Goal: Information Seeking & Learning: Compare options

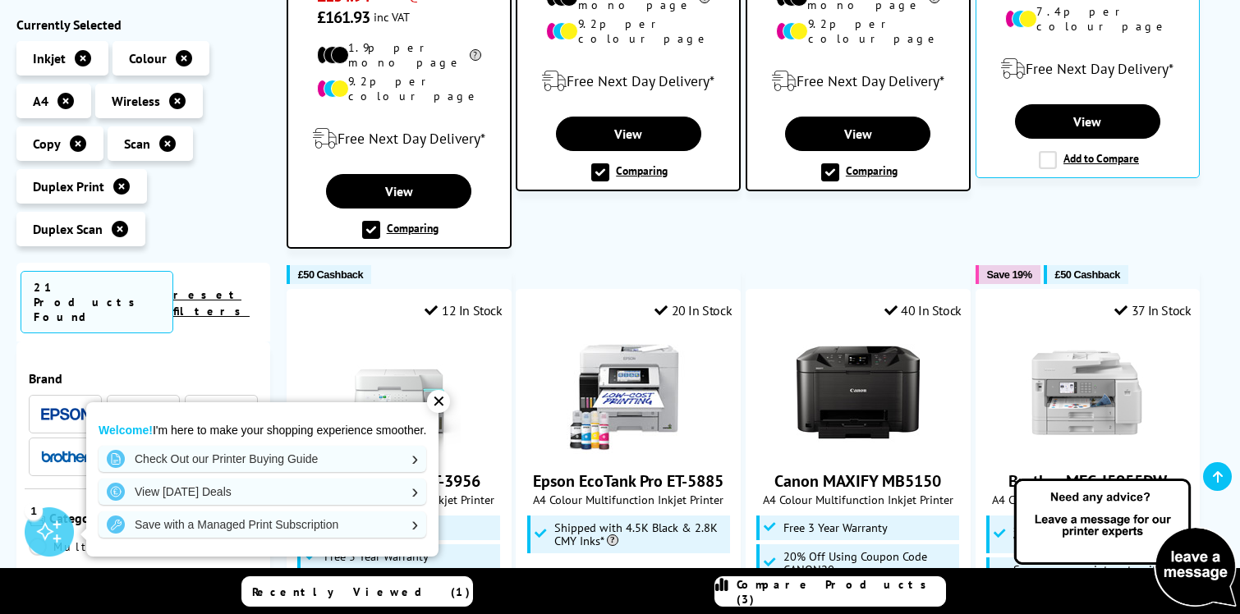
scroll to position [722, 0]
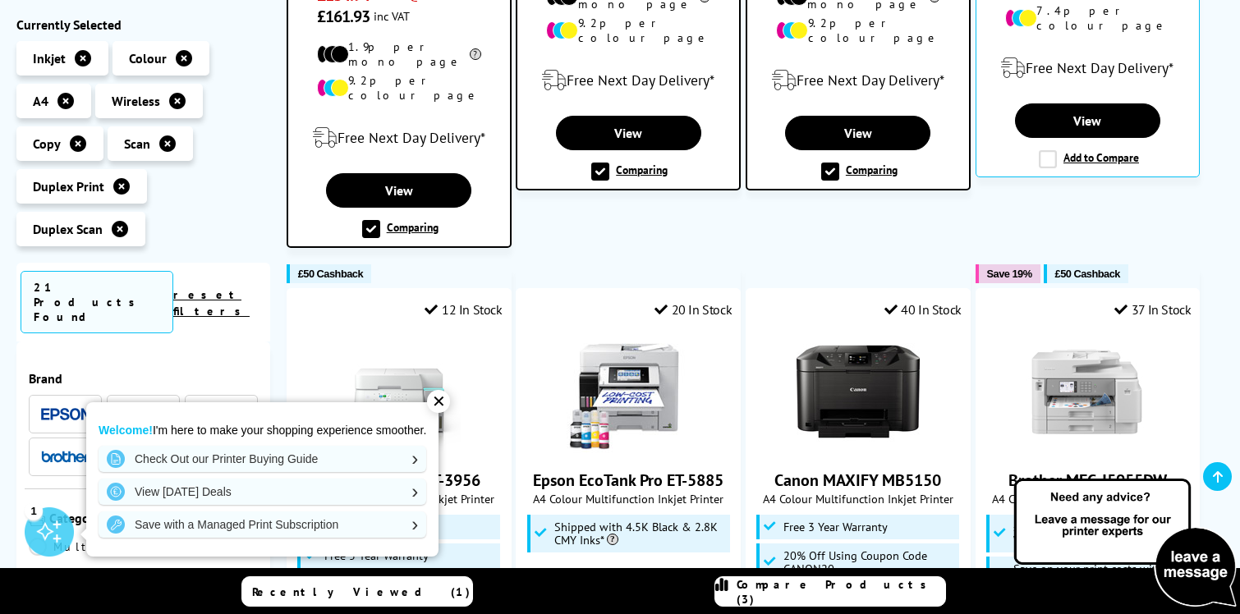
click at [824, 593] on span "Compare Products (3)" at bounding box center [841, 592] width 209 height 30
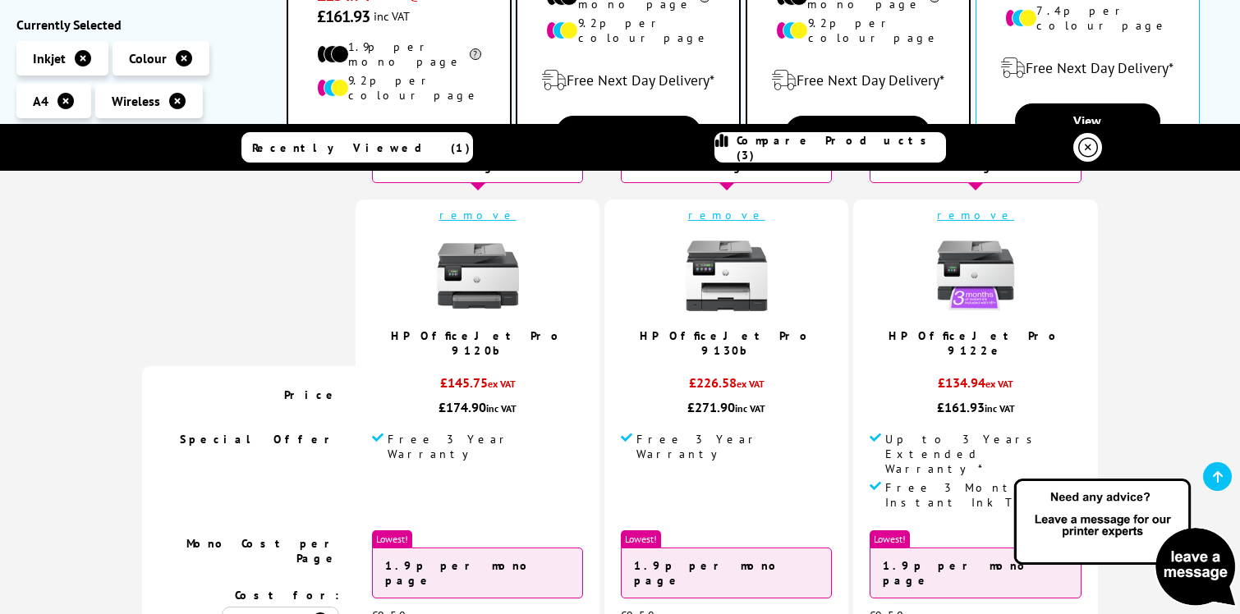
scroll to position [0, 0]
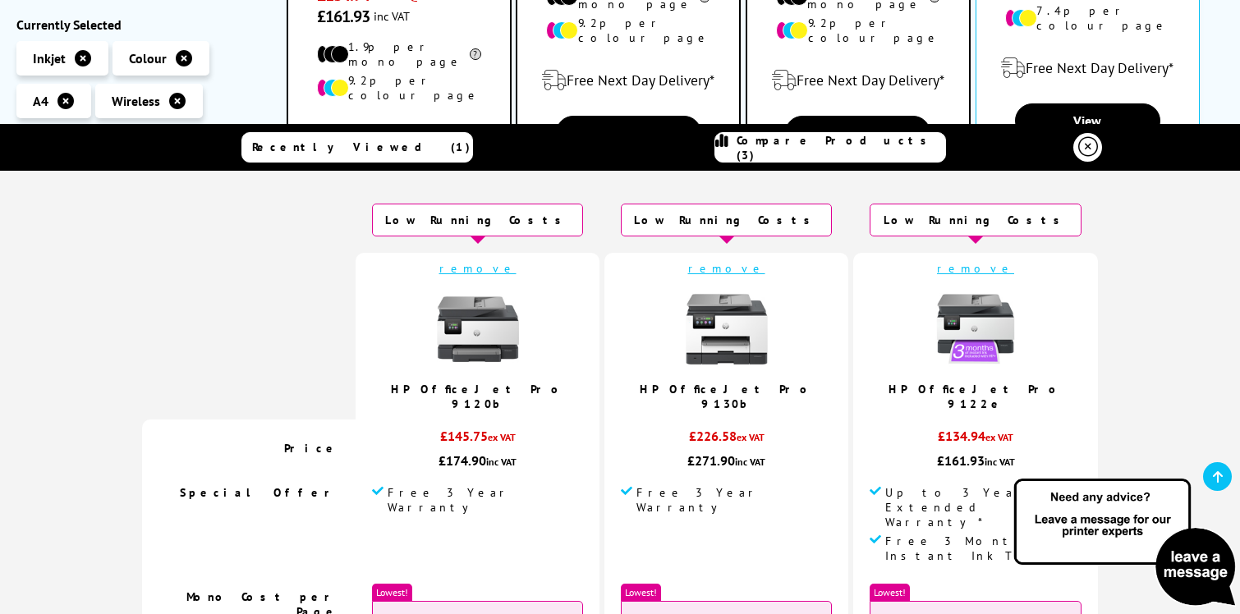
click at [935, 331] on img at bounding box center [976, 329] width 82 height 82
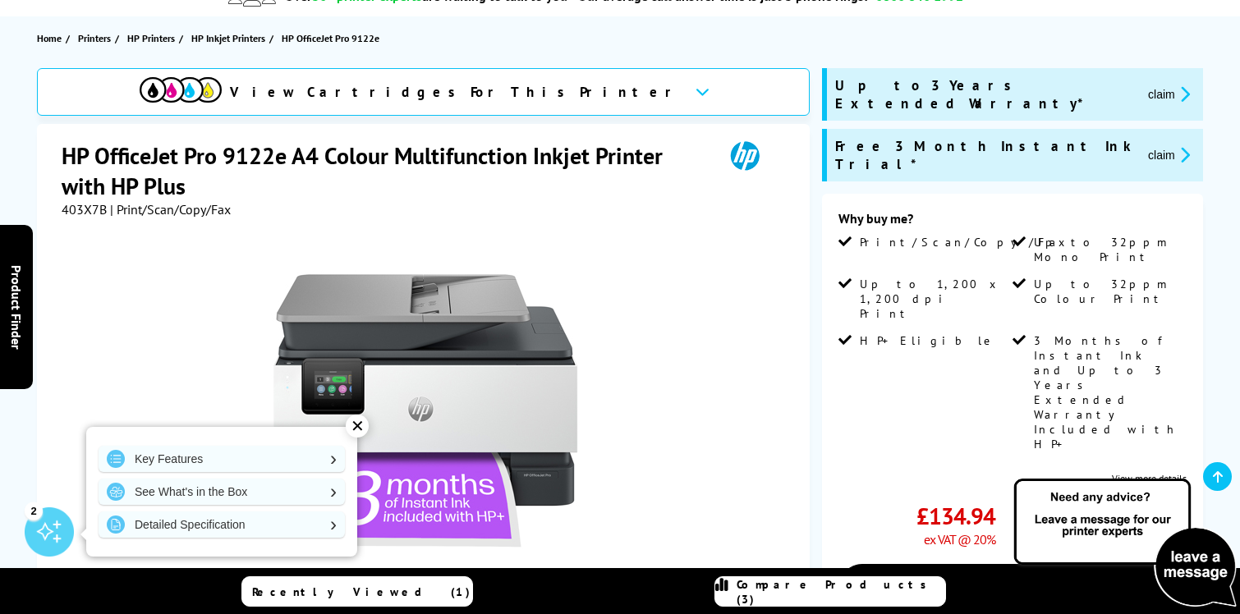
scroll to position [169, 0]
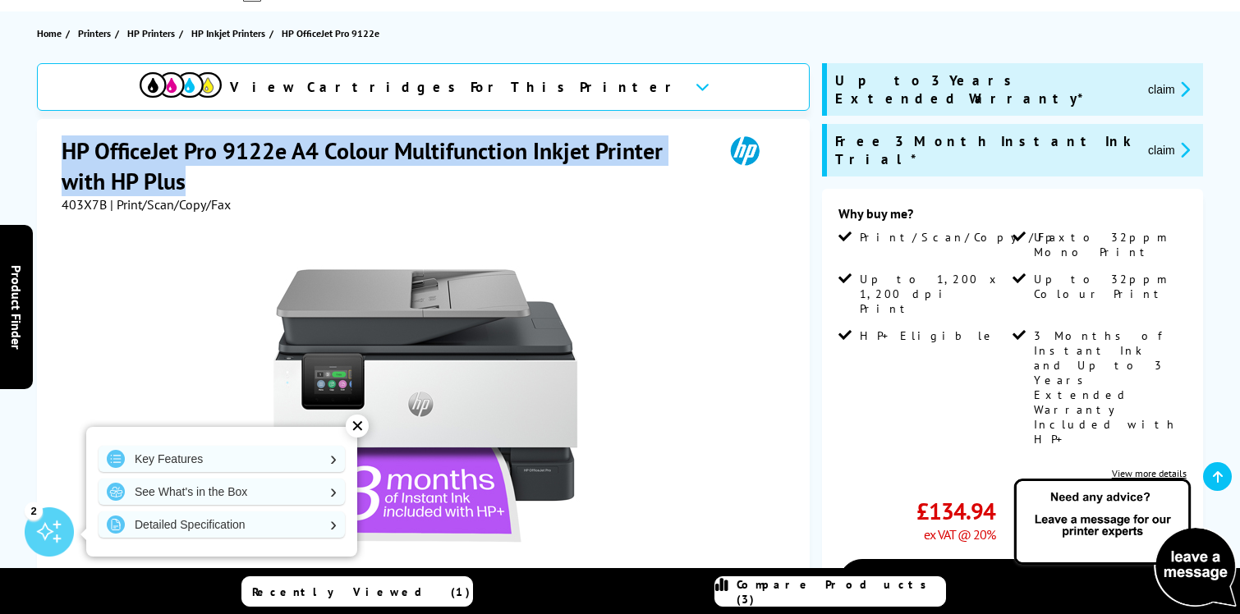
drag, startPoint x: 61, startPoint y: 150, endPoint x: 185, endPoint y: 182, distance: 128.1
click at [185, 182] on div "HP OfficeJet Pro 9122e A4 Colour Multifunction Inkjet Printer with HP Plus 403X…" at bounding box center [423, 486] width 773 height 735
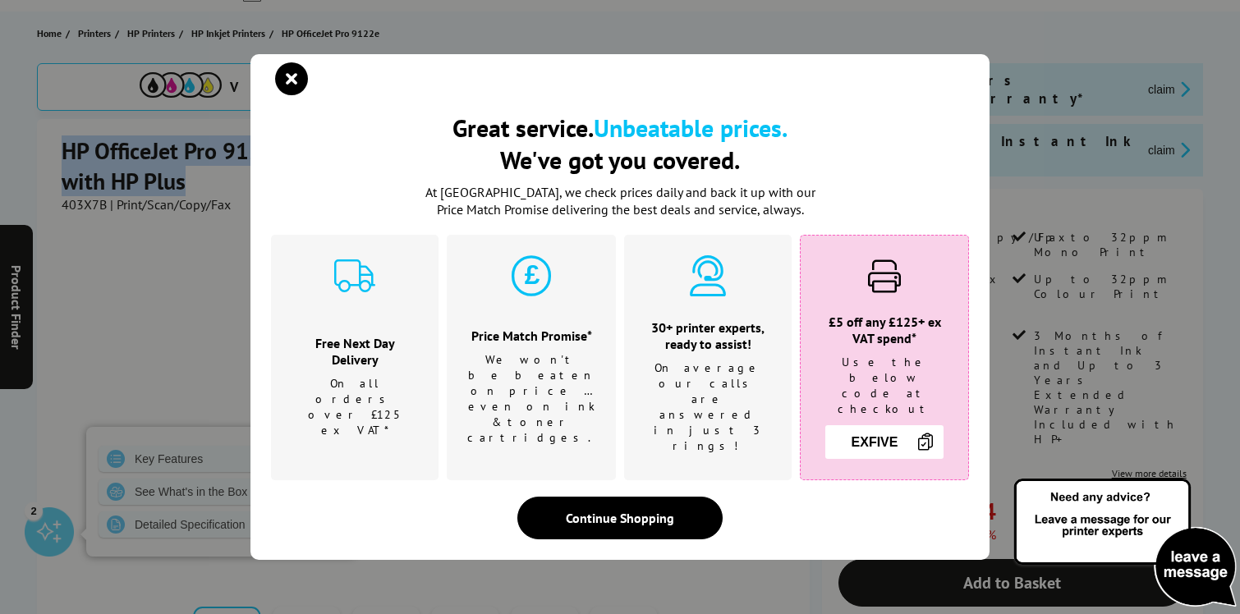
copy h1 "HP OfficeJet Pro 9122e A4 Colour Multifunction Inkjet Printer with HP Plus"
click at [290, 95] on icon "close modal" at bounding box center [291, 78] width 33 height 33
